Goal: Information Seeking & Learning: Learn about a topic

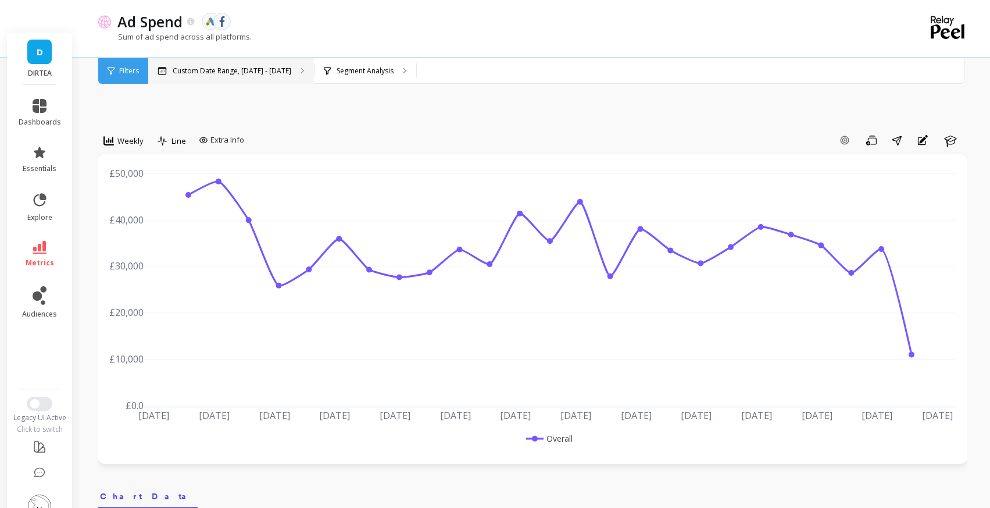
click at [210, 66] on p "Custom Date Range, May 1 - Oct 14" at bounding box center [232, 70] width 119 height 9
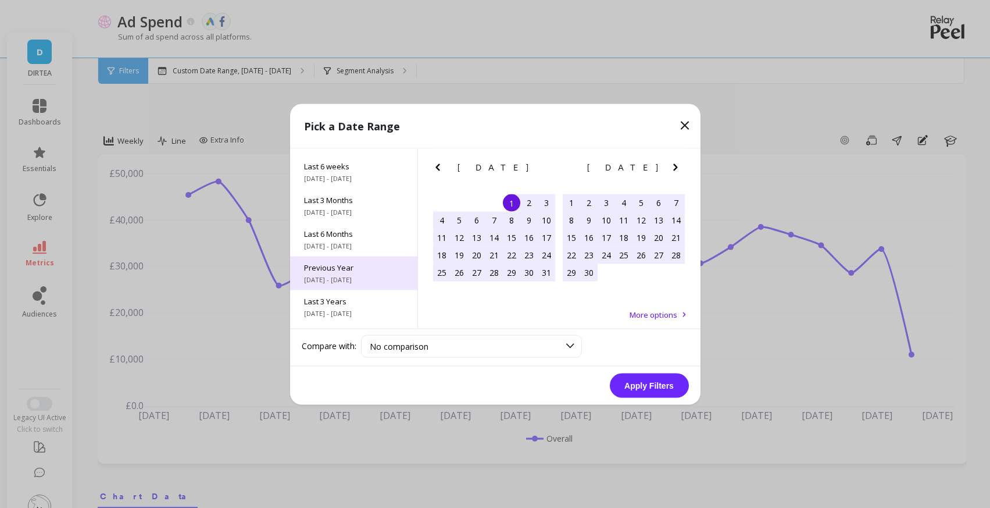
scroll to position [158, 0]
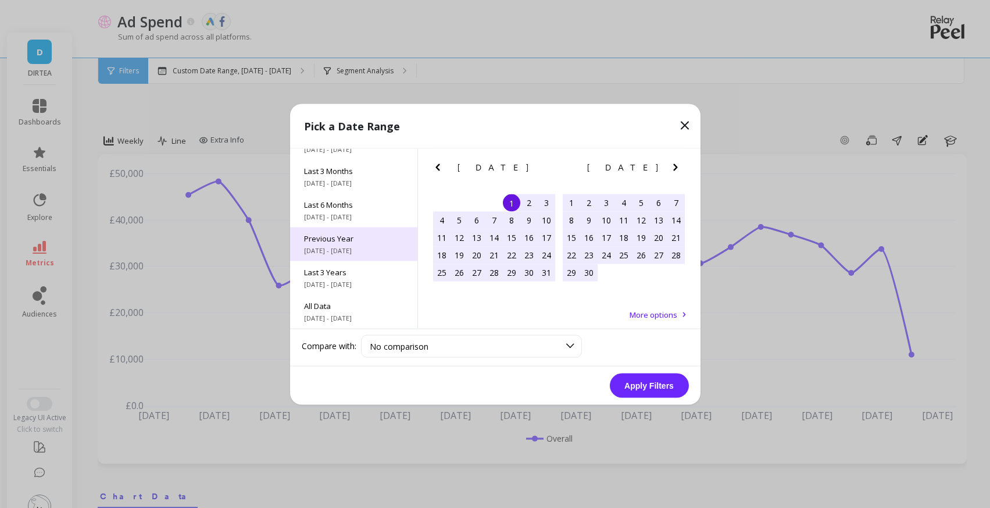
click at [337, 284] on span "[DATE] - [DATE]" at bounding box center [353, 283] width 99 height 9
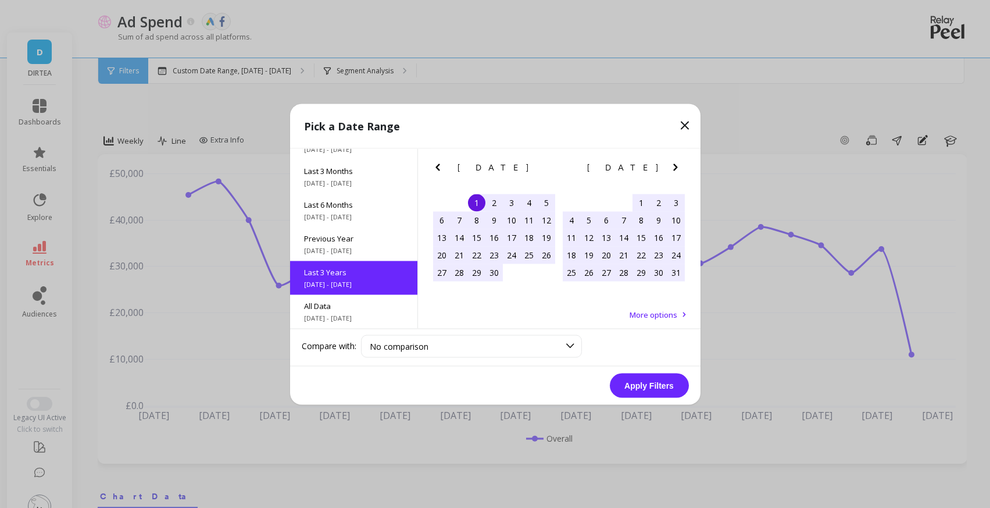
scroll to position [1, 0]
click at [647, 383] on button "Apply Filters" at bounding box center [649, 385] width 79 height 24
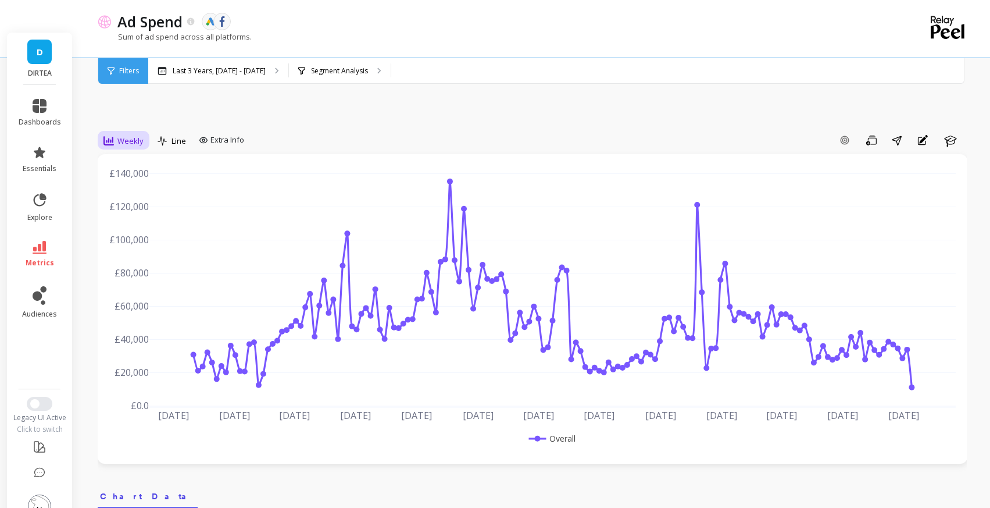
click at [120, 135] on span "Weekly" at bounding box center [130, 140] width 26 height 11
click at [137, 228] on div "Monthly" at bounding box center [141, 233] width 66 height 11
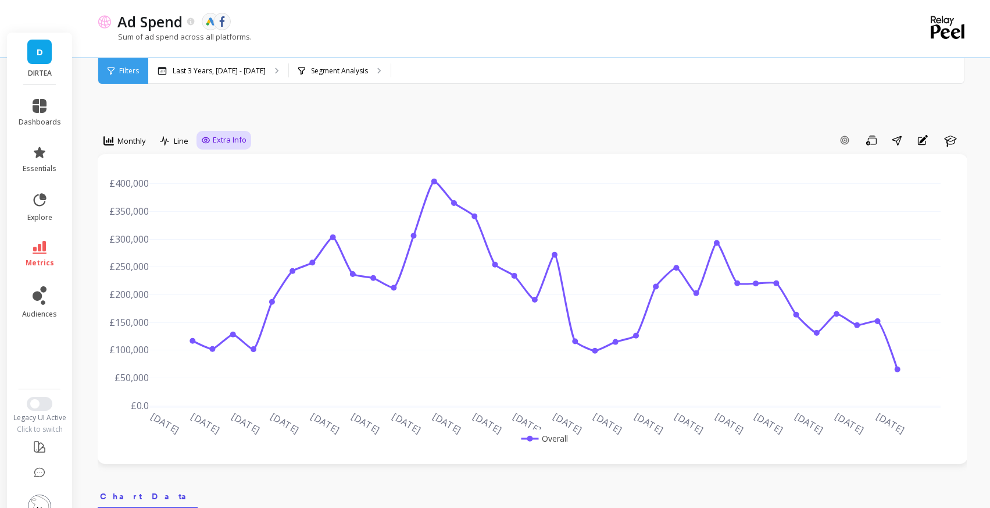
click at [241, 131] on div "Extra Info" at bounding box center [224, 140] width 55 height 19
click at [236, 131] on div "Extra Info" at bounding box center [224, 140] width 55 height 19
click at [223, 134] on span "Extra Info" at bounding box center [230, 140] width 34 height 12
click at [218, 202] on input "Values" at bounding box center [226, 208] width 41 height 12
checkbox input "true"
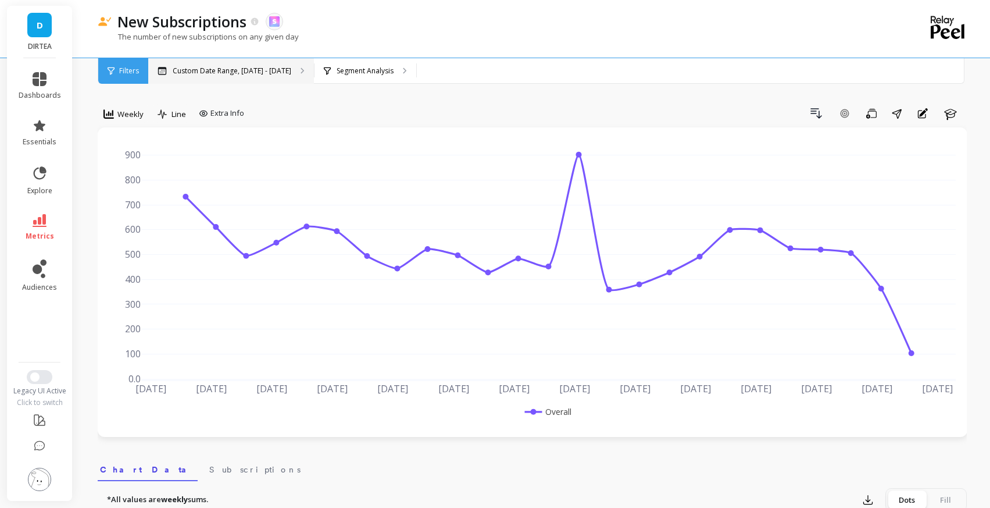
click at [223, 76] on div "Custom Date Range, [DATE] - [DATE]" at bounding box center [231, 71] width 166 height 26
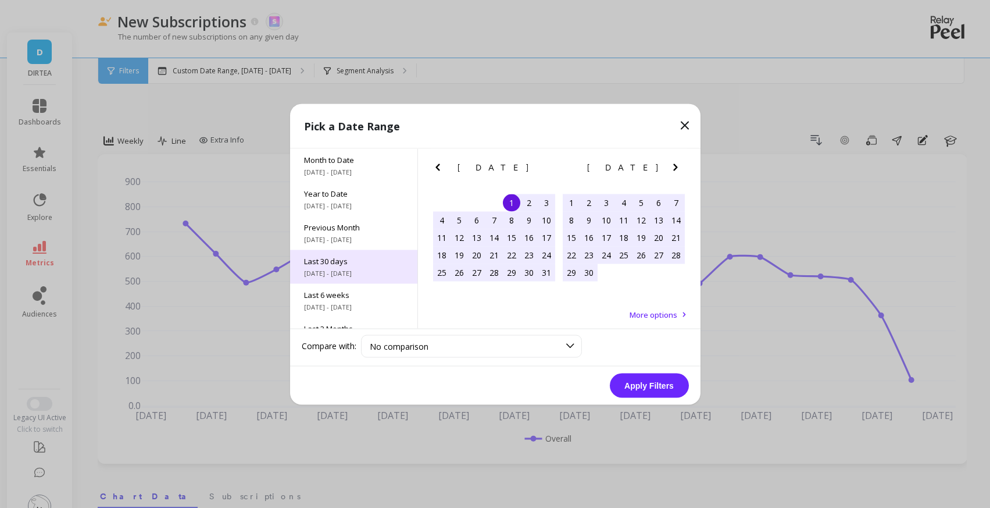
scroll to position [116, 0]
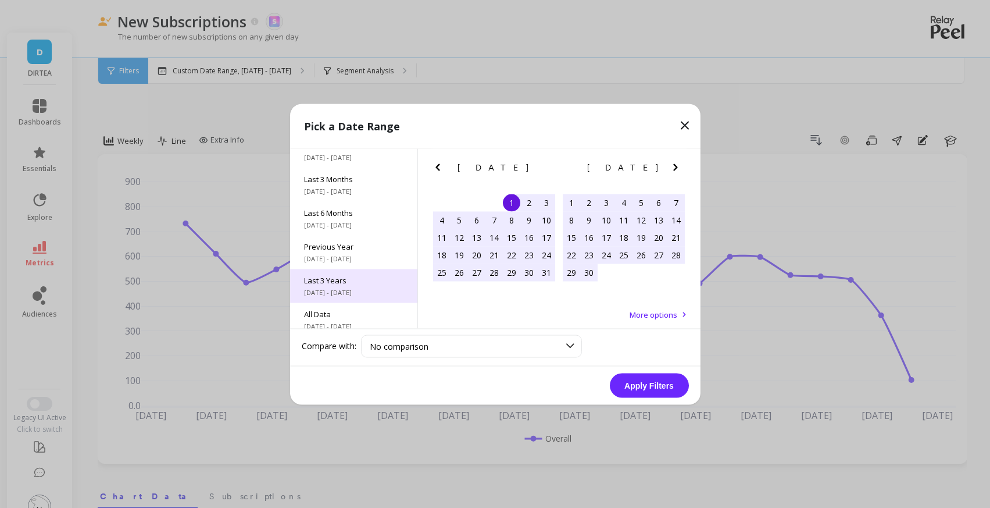
click at [354, 285] on div "Last 3 Years 11/1/2022 - 10/31/2025" at bounding box center [353, 286] width 127 height 34
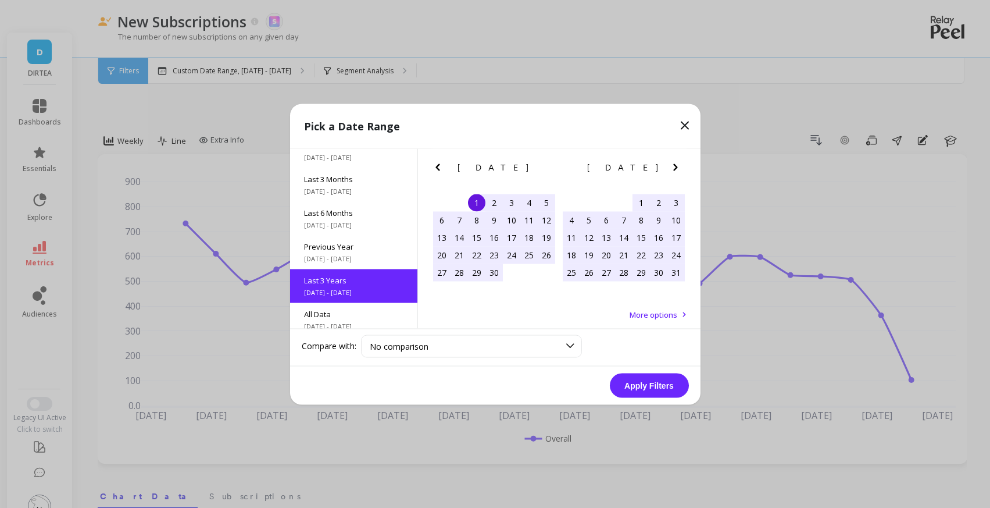
scroll to position [1, 0]
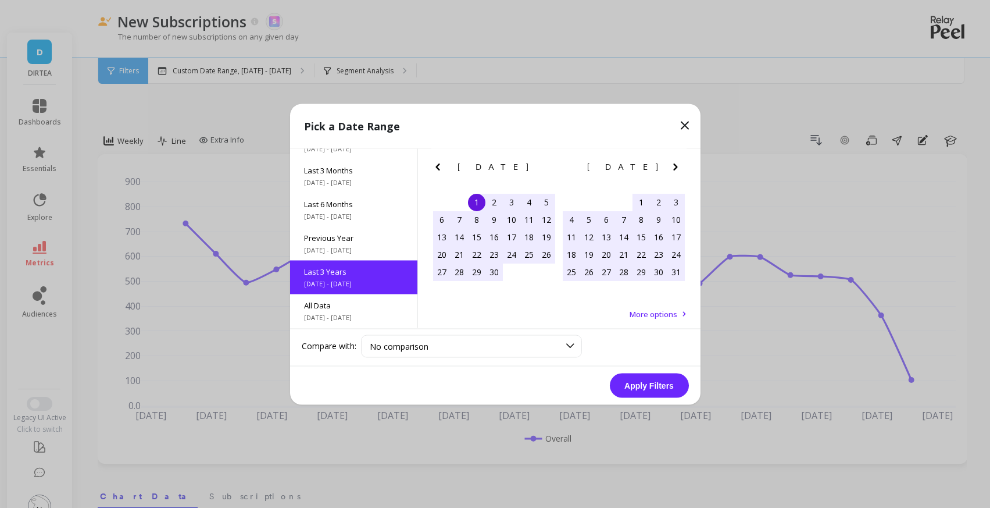
click at [664, 384] on button "Apply Filters" at bounding box center [649, 385] width 79 height 24
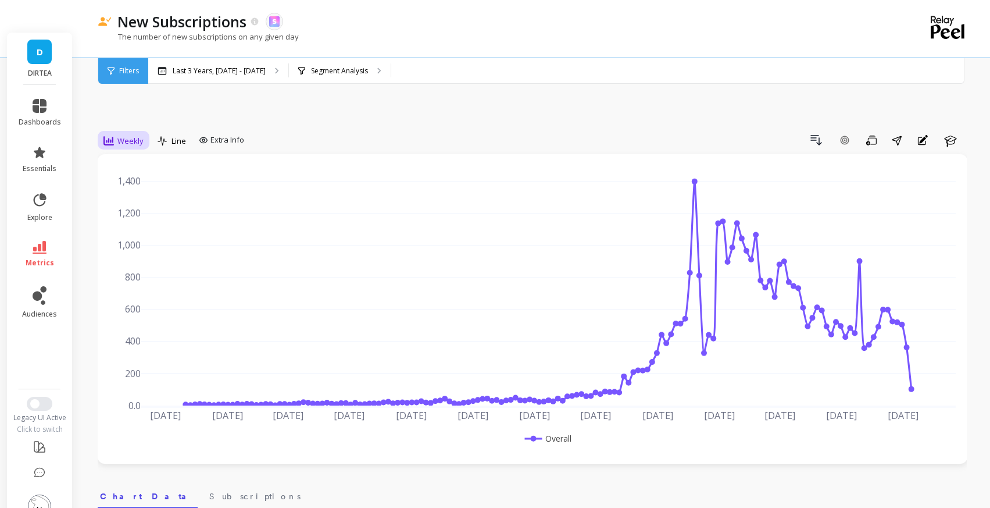
click at [129, 135] on span "Weekly" at bounding box center [130, 140] width 26 height 11
click at [130, 228] on div "Monthly" at bounding box center [141, 233] width 66 height 11
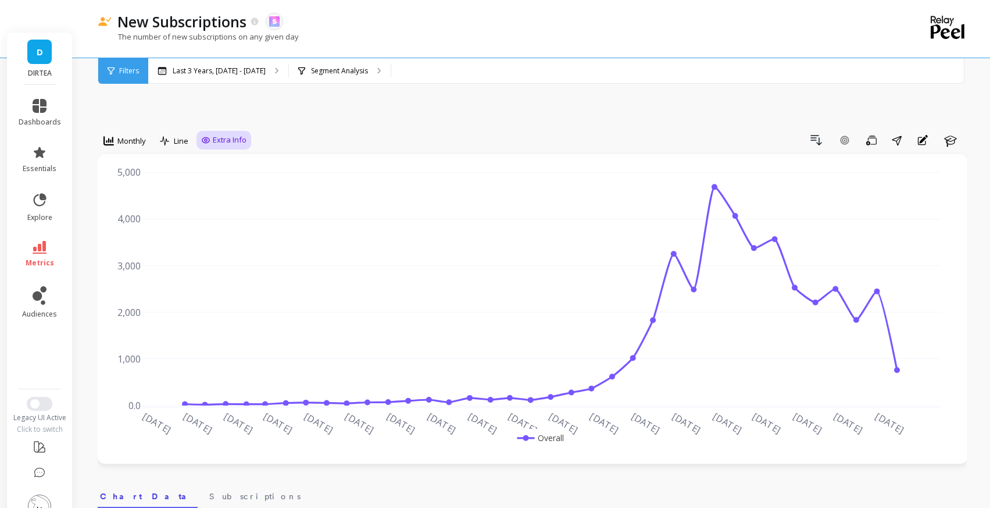
click at [206, 135] on icon at bounding box center [205, 139] width 9 height 9
click at [212, 202] on input "Values" at bounding box center [226, 208] width 41 height 12
checkbox input "true"
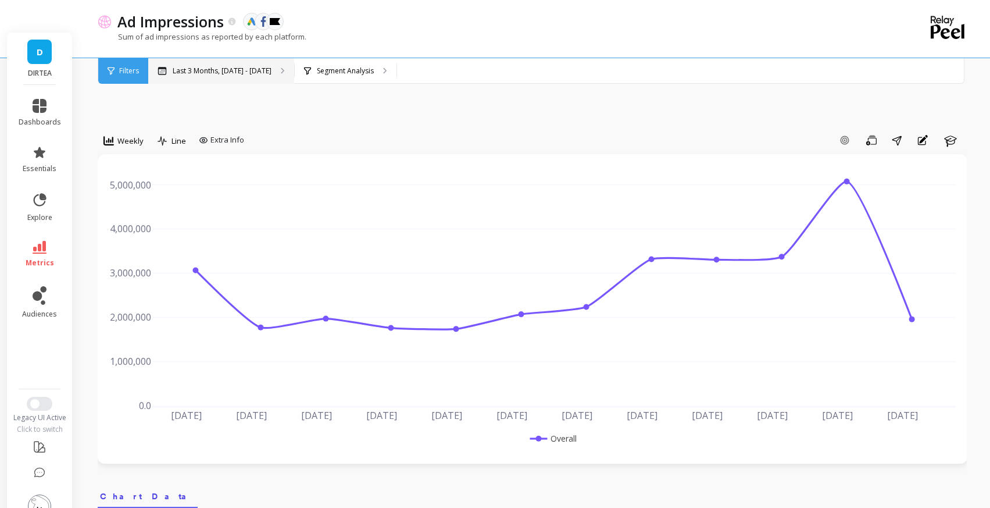
click at [244, 66] on p "Last 3 Months, [DATE] - [DATE]" at bounding box center [222, 70] width 99 height 9
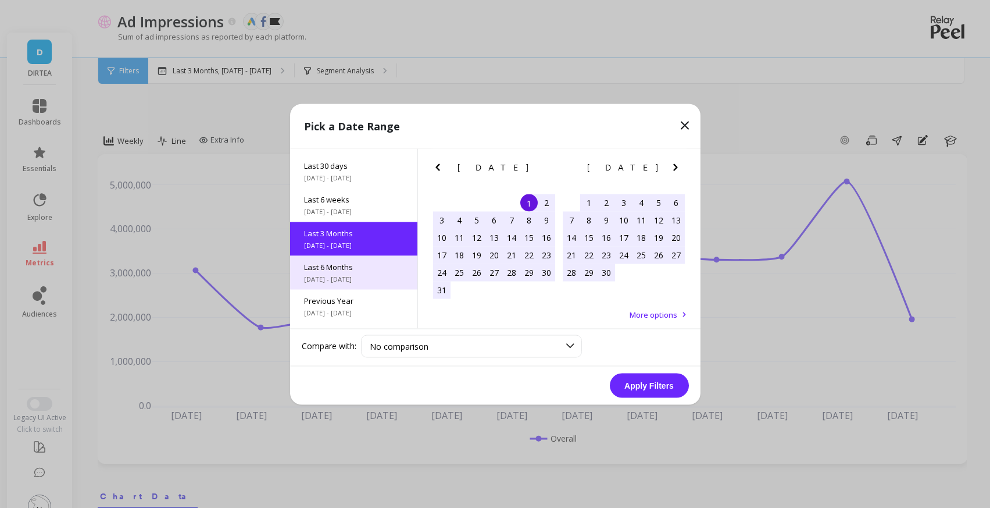
scroll to position [158, 0]
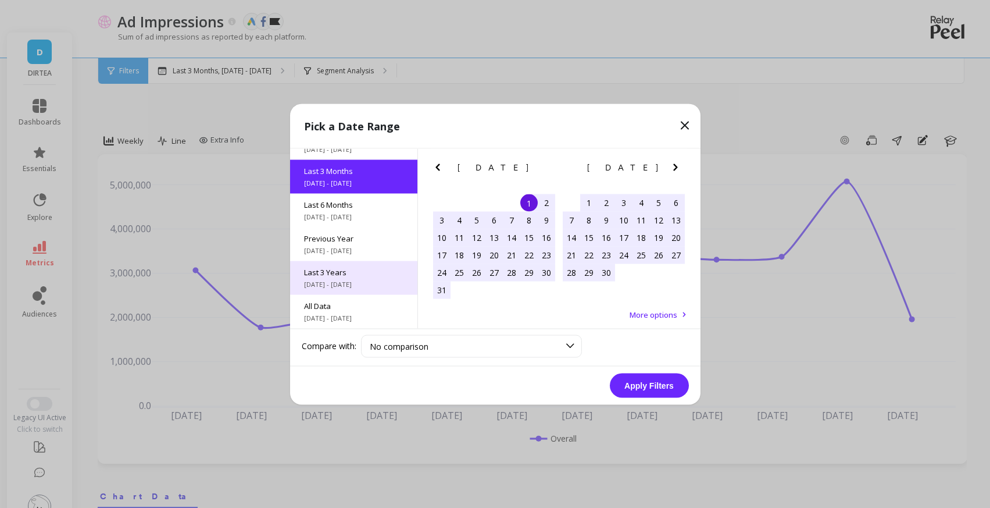
click at [344, 272] on span "Last 3 Years" at bounding box center [353, 271] width 99 height 10
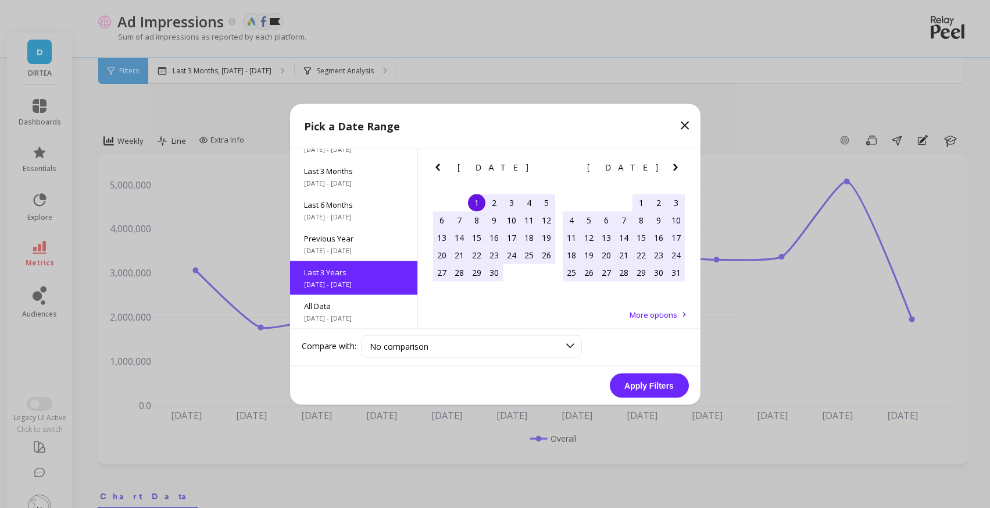
scroll to position [1, 0]
click at [635, 389] on button "Apply Filters" at bounding box center [649, 385] width 79 height 24
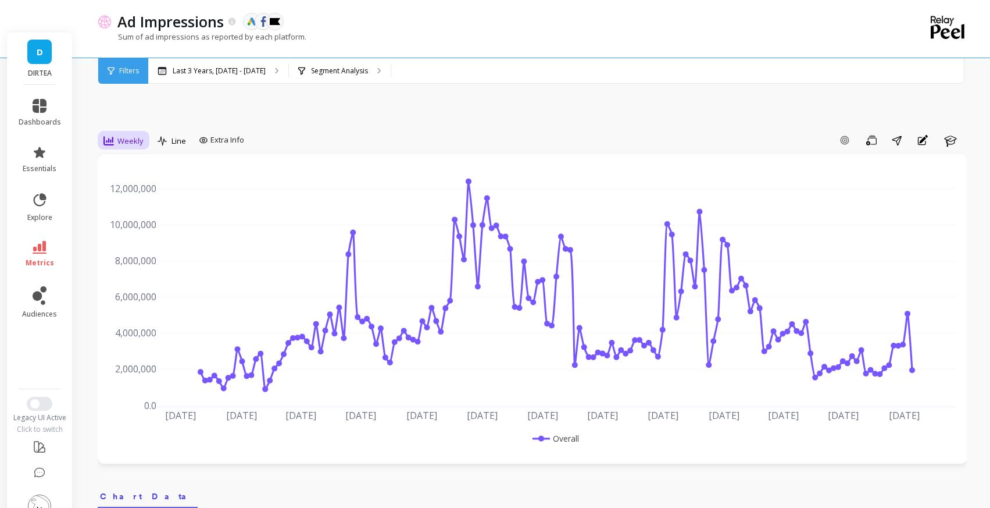
click at [119, 135] on span "Weekly" at bounding box center [130, 140] width 26 height 11
click at [134, 228] on div "Monthly" at bounding box center [141, 233] width 66 height 11
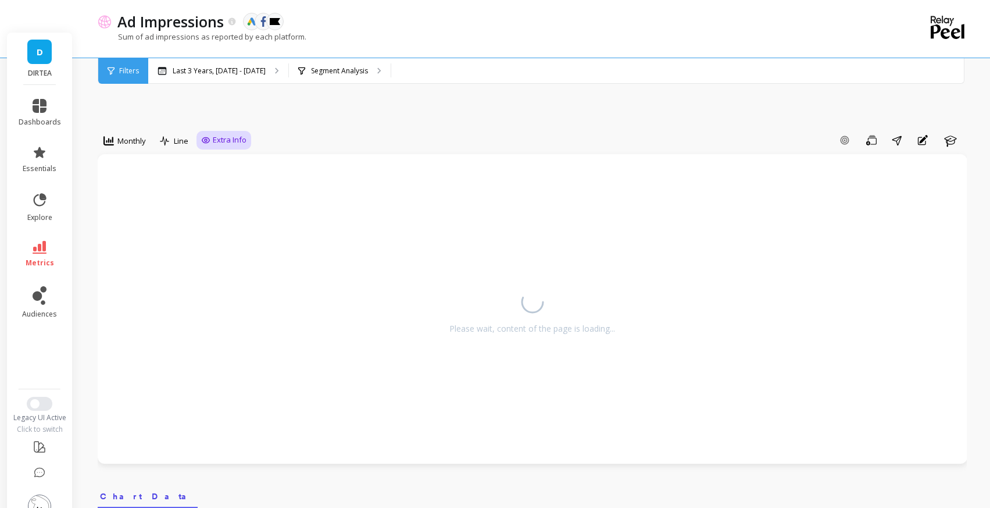
click at [208, 137] on icon at bounding box center [206, 139] width 8 height 5
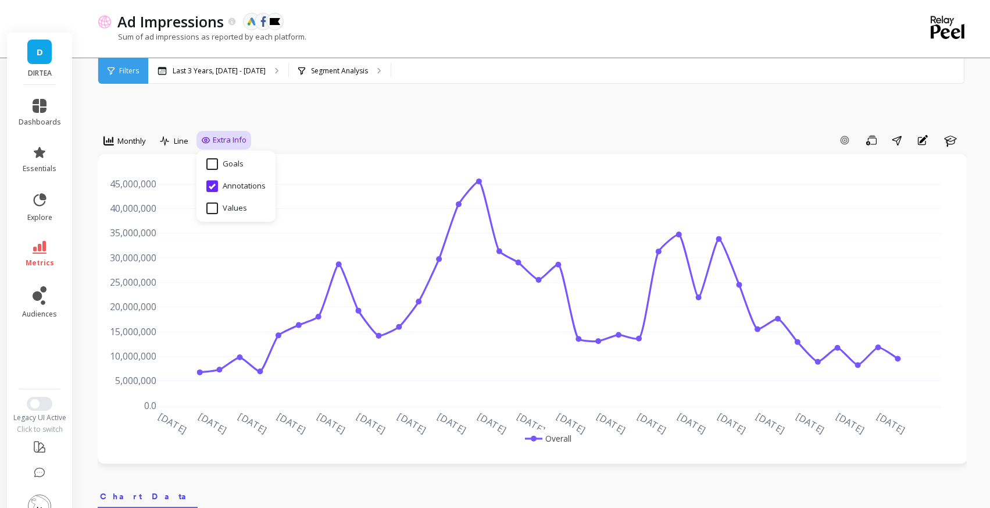
click at [217, 202] on input "Values" at bounding box center [226, 208] width 41 height 12
checkbox input "true"
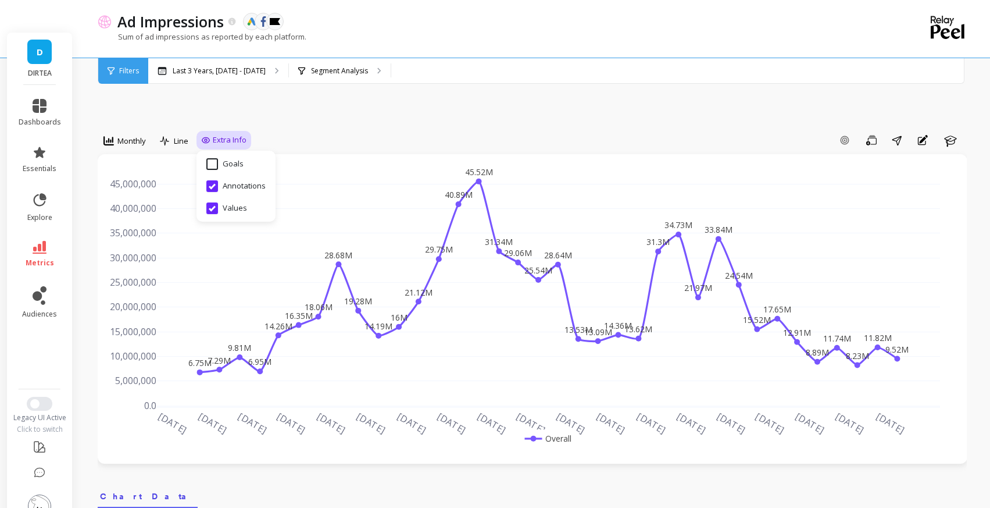
click at [383, 131] on div "Add Goal Save Share Annotations Learn" at bounding box center [609, 140] width 716 height 19
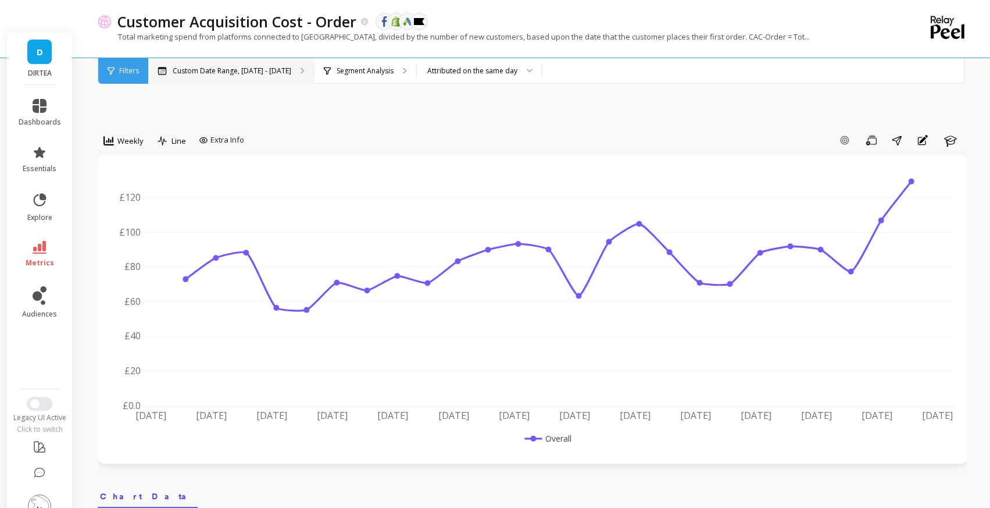
click at [228, 72] on p "Custom Date Range, [DATE] - [DATE]" at bounding box center [232, 70] width 119 height 9
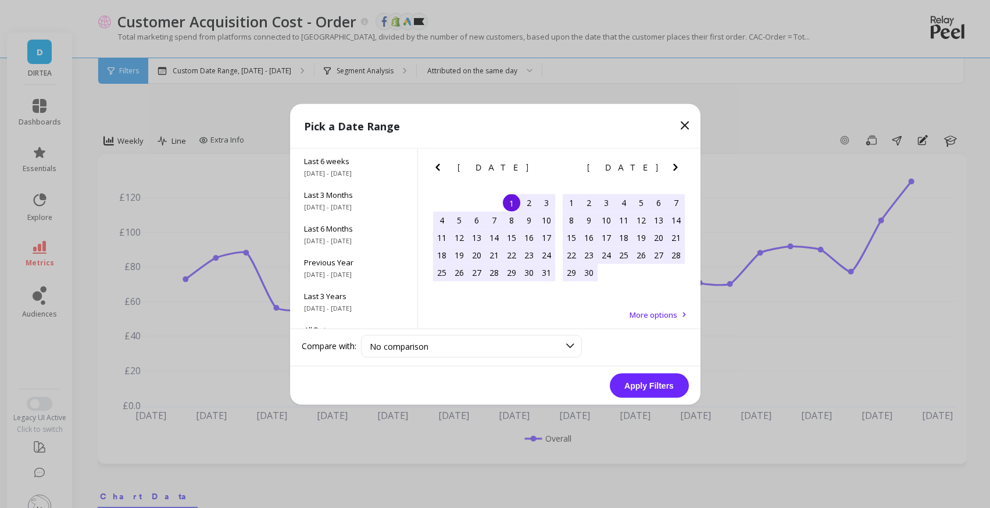
scroll to position [158, 0]
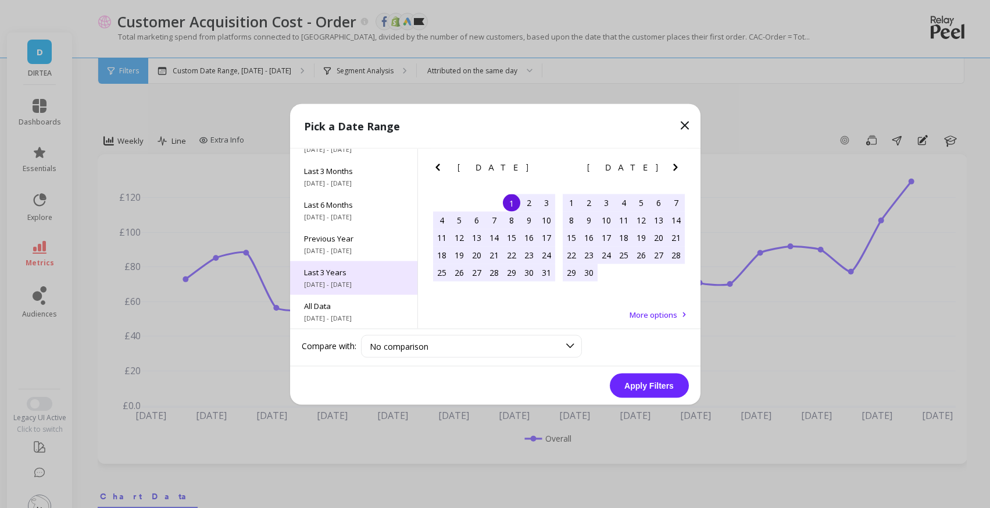
click at [359, 273] on span "Last 3 Years" at bounding box center [353, 271] width 99 height 10
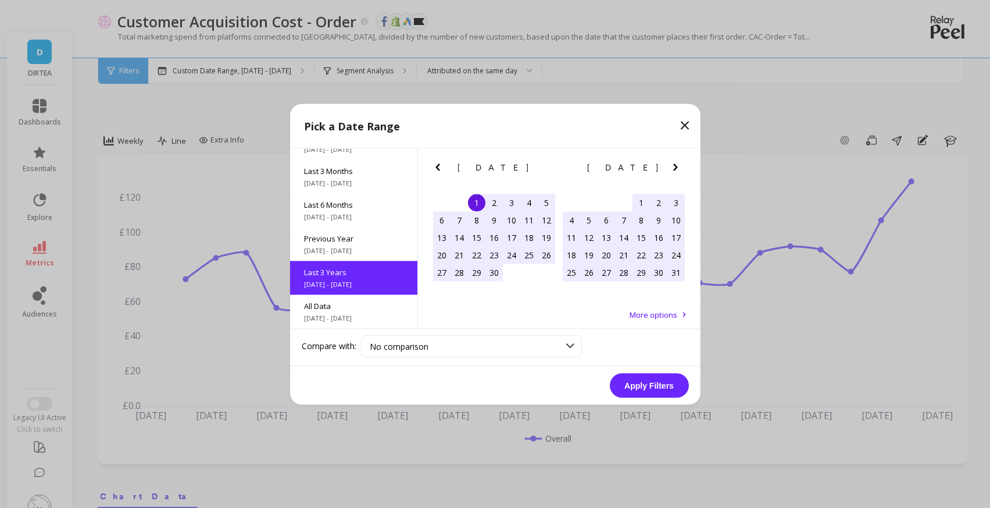
scroll to position [1, 0]
click at [640, 380] on button "Apply Filters" at bounding box center [649, 385] width 79 height 24
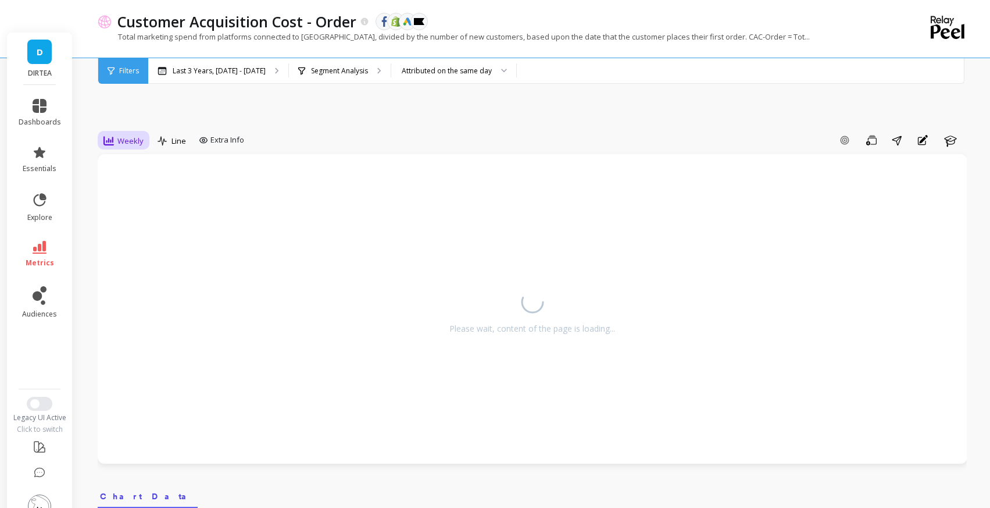
click at [109, 135] on icon at bounding box center [108, 140] width 10 height 10
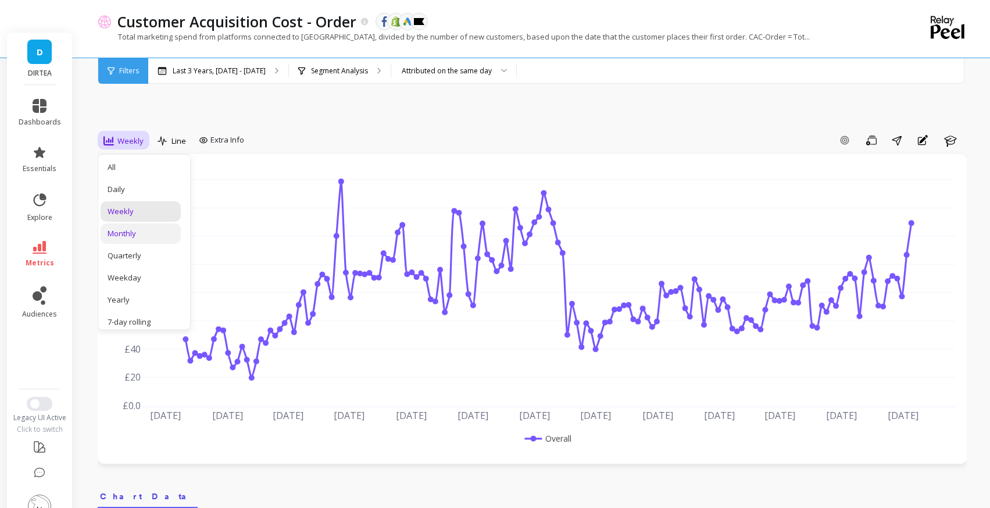
click at [143, 228] on div "Monthly" at bounding box center [141, 233] width 66 height 11
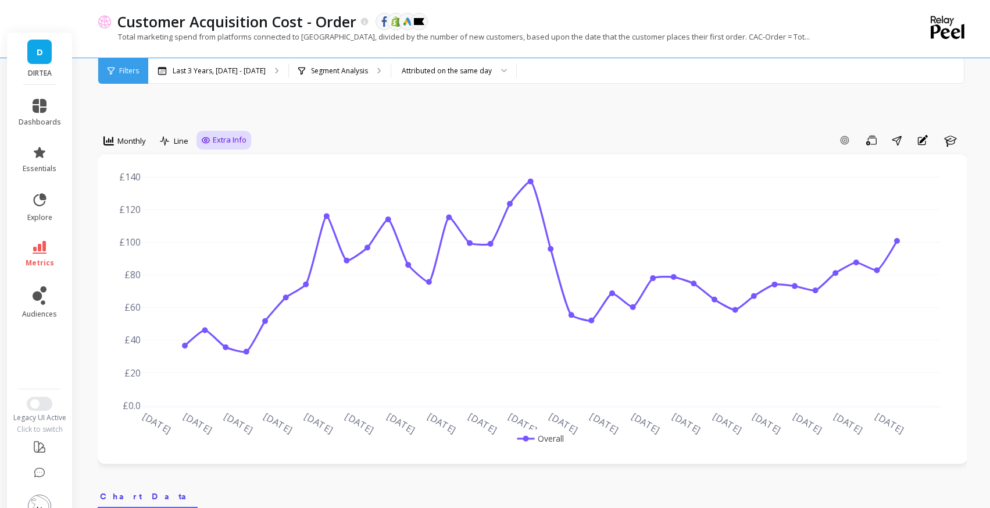
click at [208, 137] on icon at bounding box center [206, 139] width 8 height 5
click at [228, 202] on input "Values" at bounding box center [226, 208] width 41 height 12
checkbox input "true"
